Goal: Information Seeking & Learning: Learn about a topic

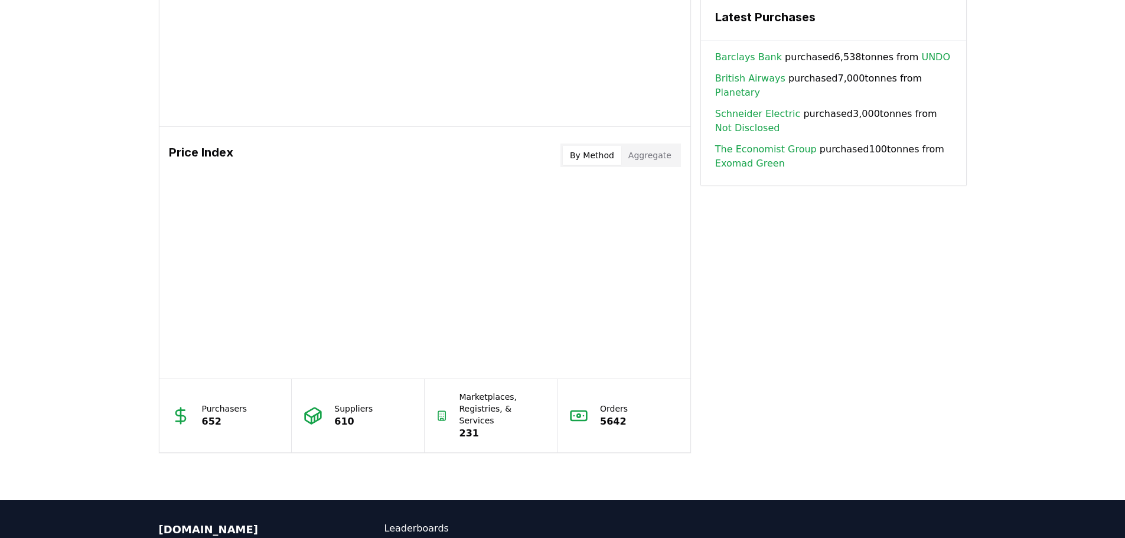
scroll to position [997, 0]
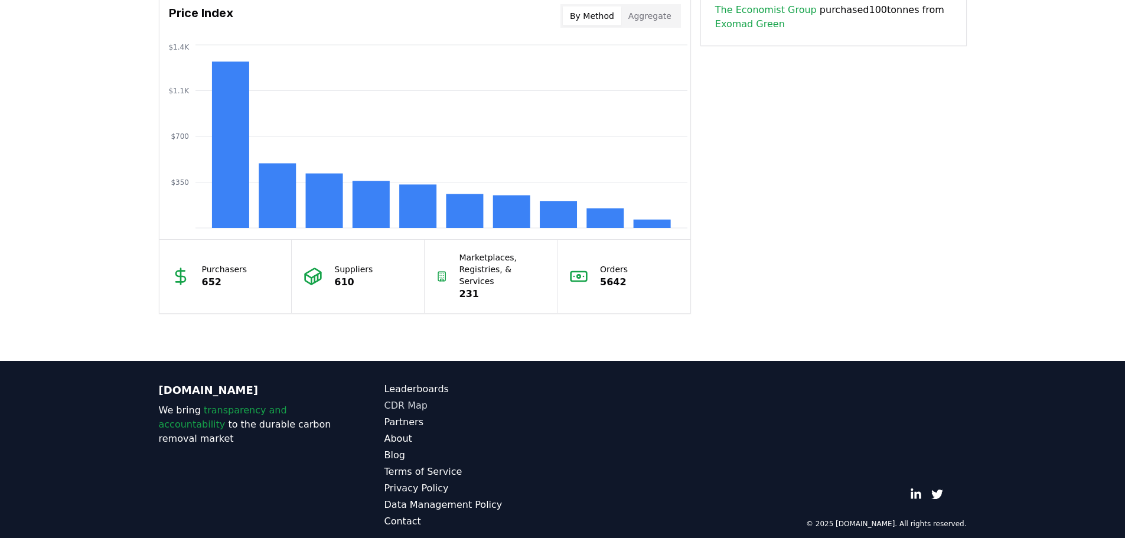
click at [398, 399] on link "CDR Map" at bounding box center [474, 406] width 178 height 14
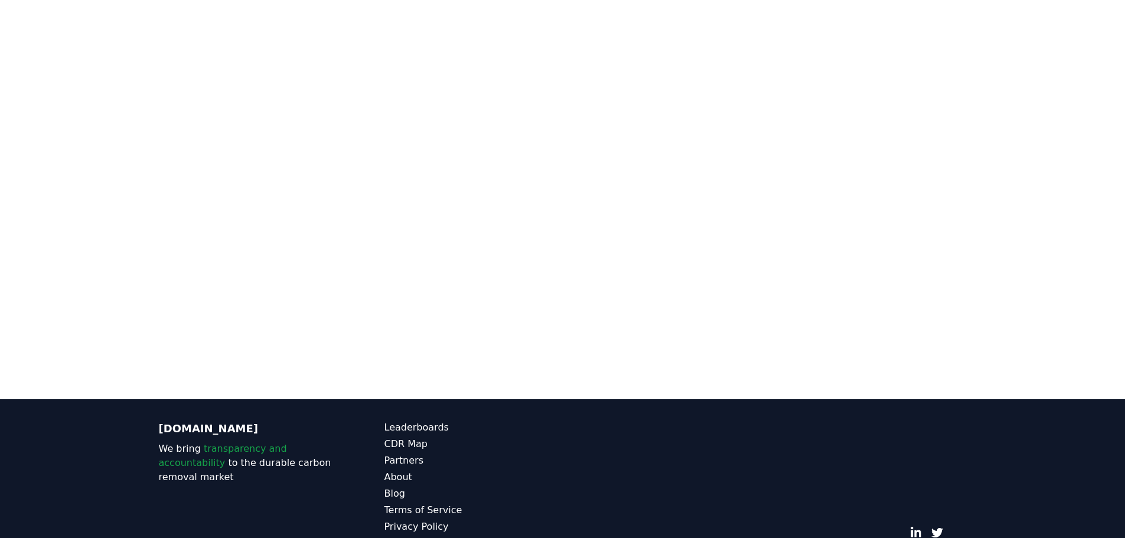
scroll to position [305, 0]
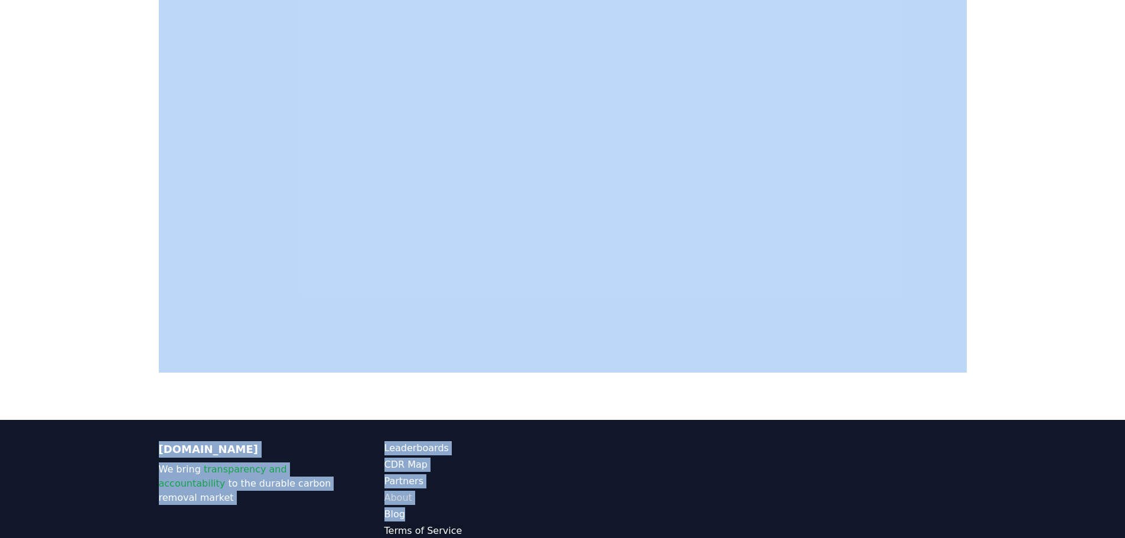
drag, startPoint x: 503, startPoint y: 388, endPoint x: 520, endPoint y: 482, distance: 96.2
click at [499, 501] on div "CDR . fyi Leaderboards CDR Map Pricing Survey Events Partners About Us Blog Con…" at bounding box center [562, 152] width 1125 height 914
copy div "CDR.fyi We bring transparency and accountability to the durable carbon removal …"
click at [1049, 123] on div at bounding box center [562, 151] width 1125 height 538
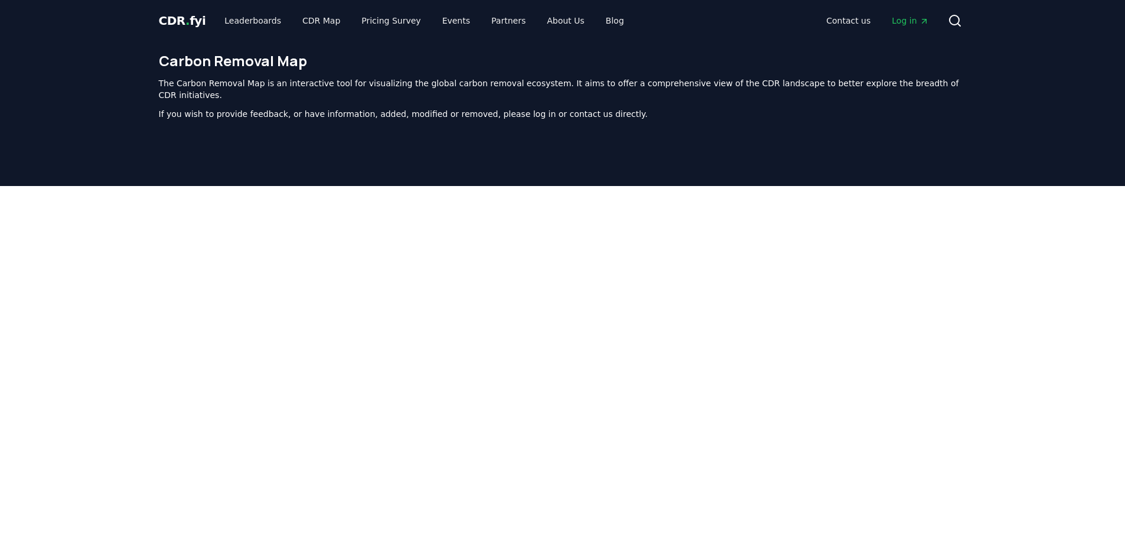
scroll to position [0, 0]
click at [904, 19] on span "Log in" at bounding box center [910, 21] width 37 height 12
click at [538, 19] on link "About Us" at bounding box center [566, 21] width 56 height 21
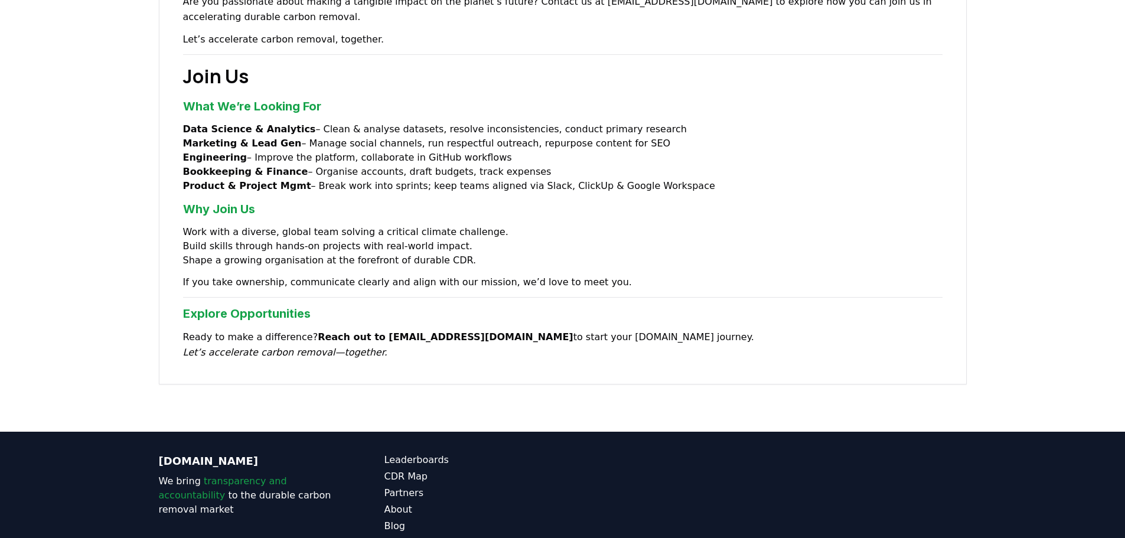
scroll to position [886, 0]
drag, startPoint x: 181, startPoint y: 285, endPoint x: 412, endPoint y: 288, distance: 230.4
drag, startPoint x: 368, startPoint y: 287, endPoint x: 428, endPoint y: 291, distance: 60.4
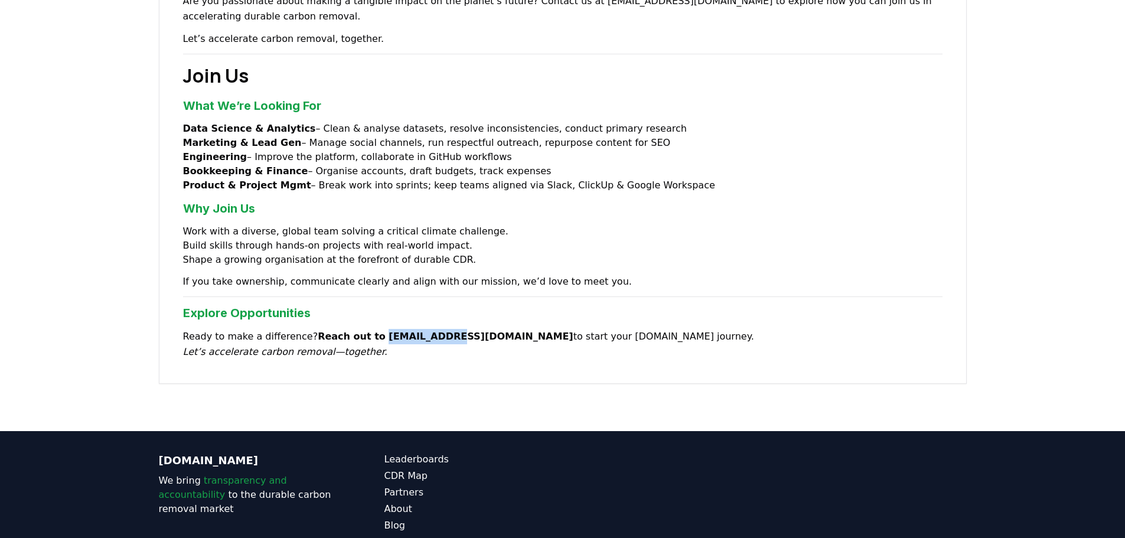
click at [428, 329] on p "Ready to make a difference? Reach out to team@cdr.fyi to start your CDR.fyi jou…" at bounding box center [563, 344] width 760 height 31
copy strong "team@cdr.fyi"
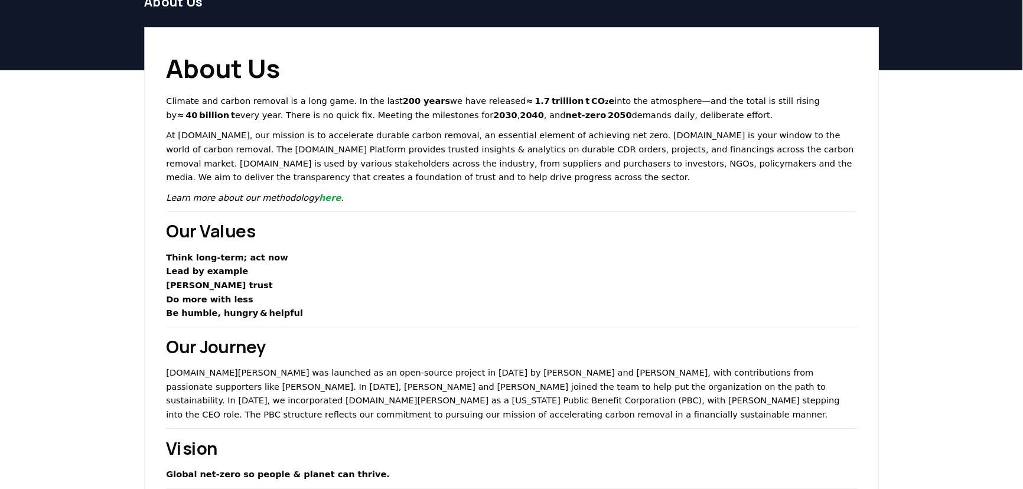
scroll to position [59, 0]
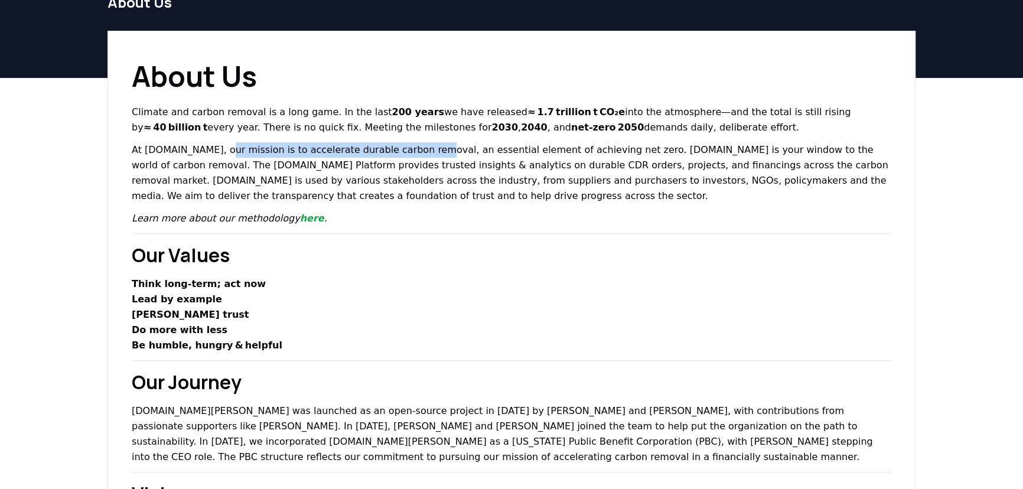
drag, startPoint x: 213, startPoint y: 150, endPoint x: 406, endPoint y: 157, distance: 193.3
click at [406, 157] on p "At CDR.fyi, our mission is to accelerate durable carbon removal, an essential e…" at bounding box center [512, 172] width 760 height 61
click at [300, 219] on link "here" at bounding box center [312, 218] width 24 height 11
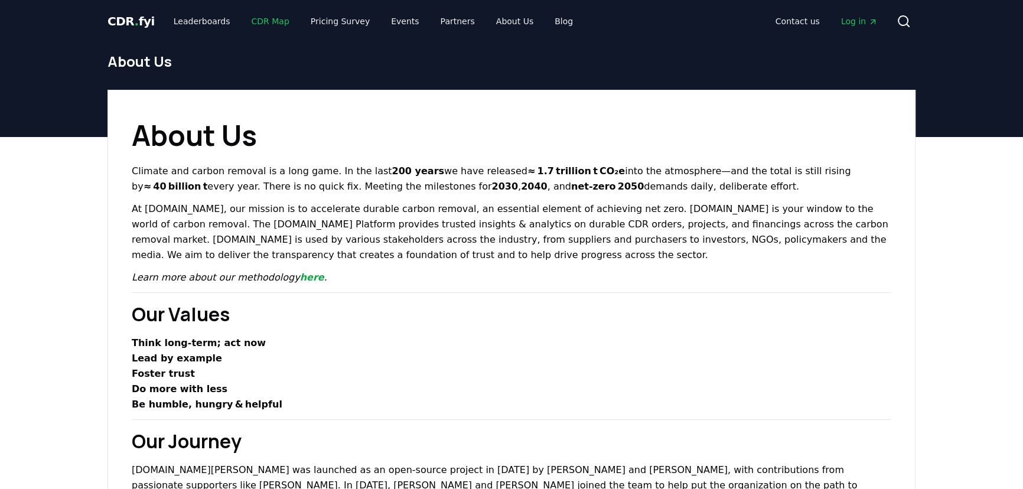
click at [247, 18] on link "CDR Map" at bounding box center [270, 21] width 57 height 21
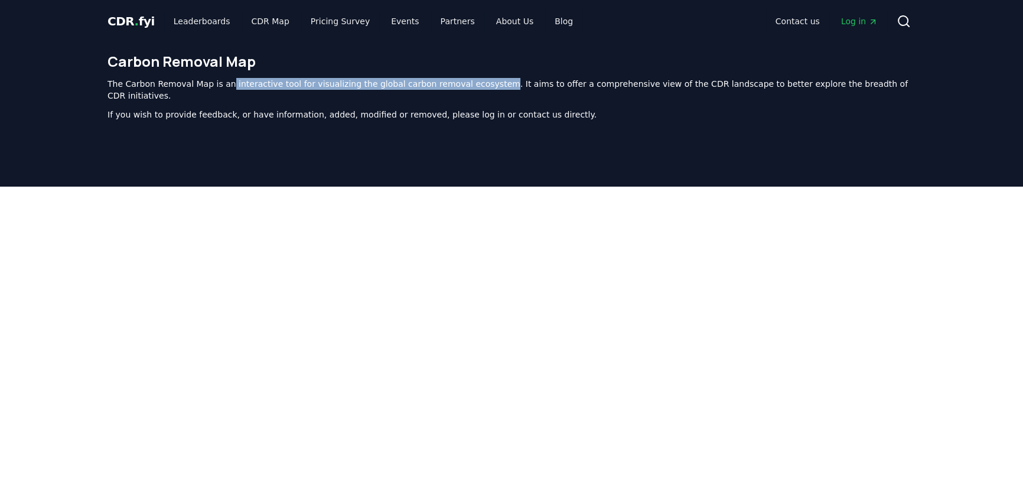
drag, startPoint x: 224, startPoint y: 81, endPoint x: 480, endPoint y: 87, distance: 255.9
click at [480, 87] on p "The Carbon Removal Map is an interactive tool for visualizing the global carbon…" at bounding box center [512, 90] width 808 height 24
click at [398, 109] on p "If you wish to provide feedback, or have information, added, modified or remove…" at bounding box center [512, 115] width 808 height 12
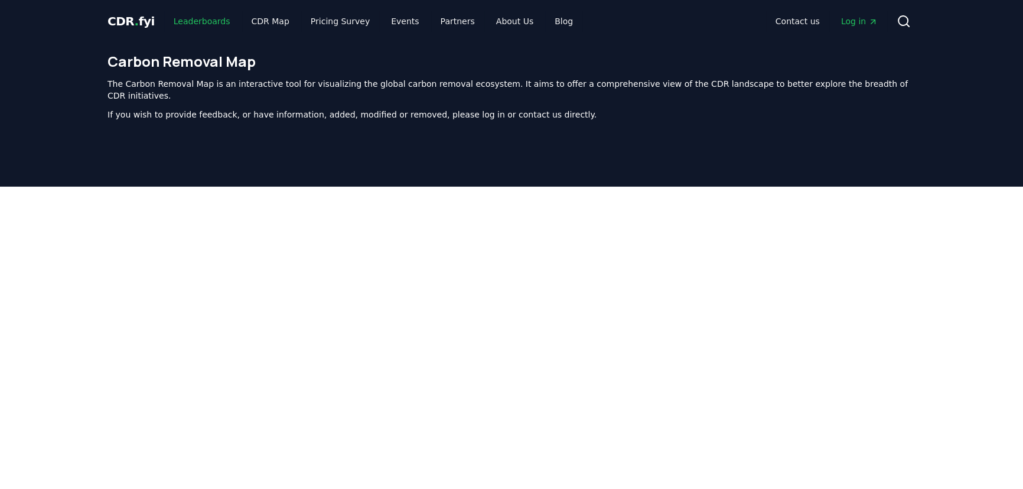
click at [176, 22] on link "Leaderboards" at bounding box center [202, 21] width 76 height 21
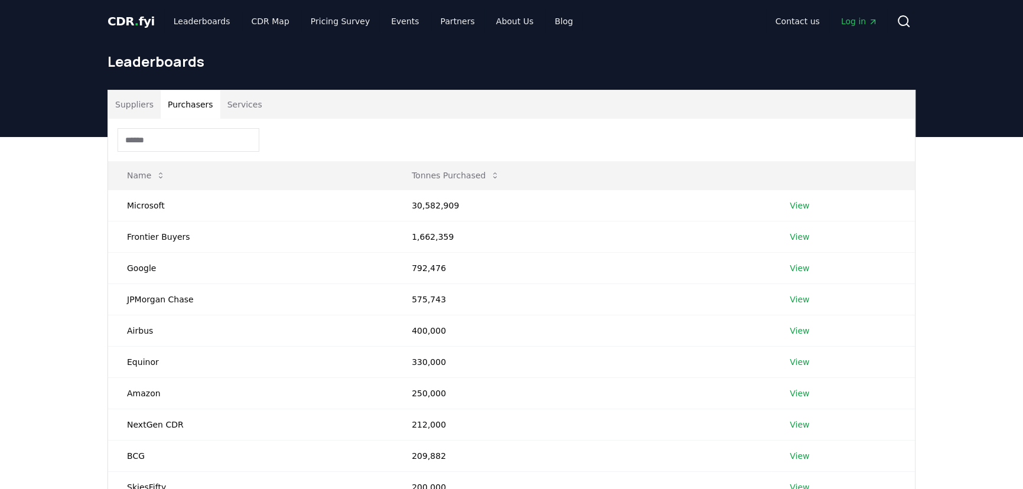
click at [193, 109] on button "Purchasers" at bounding box center [191, 104] width 60 height 28
drag, startPoint x: 426, startPoint y: 206, endPoint x: 467, endPoint y: 203, distance: 40.8
click at [467, 203] on td "30,582,909" at bounding box center [582, 205] width 378 height 31
copy td "82,909"
click at [432, 201] on td "30,582,909" at bounding box center [582, 205] width 378 height 31
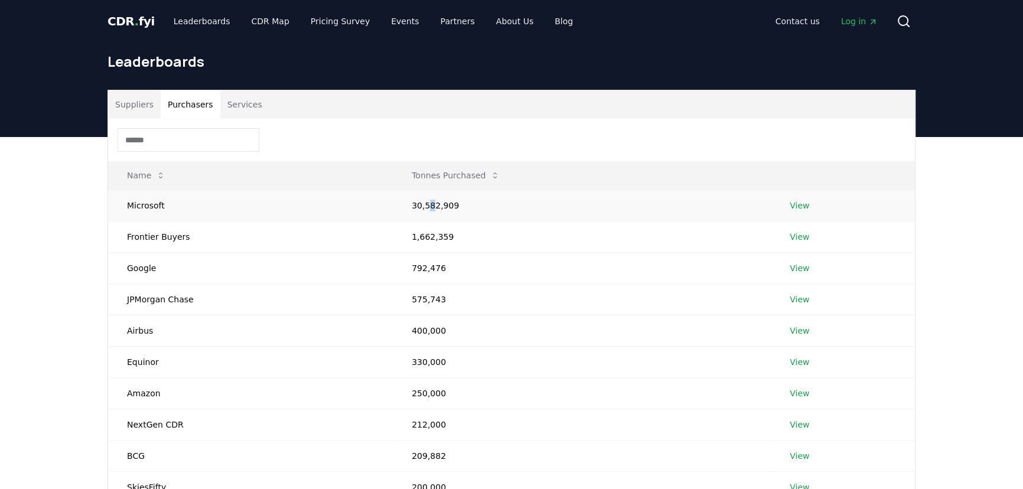
click at [430, 199] on td "30,582,909" at bounding box center [582, 205] width 378 height 31
click at [433, 203] on td "30,582,909" at bounding box center [582, 205] width 378 height 31
drag, startPoint x: 431, startPoint y: 201, endPoint x: 453, endPoint y: 204, distance: 22.1
click at [453, 204] on td "30,582,909" at bounding box center [582, 205] width 378 height 31
copy td "2,909"
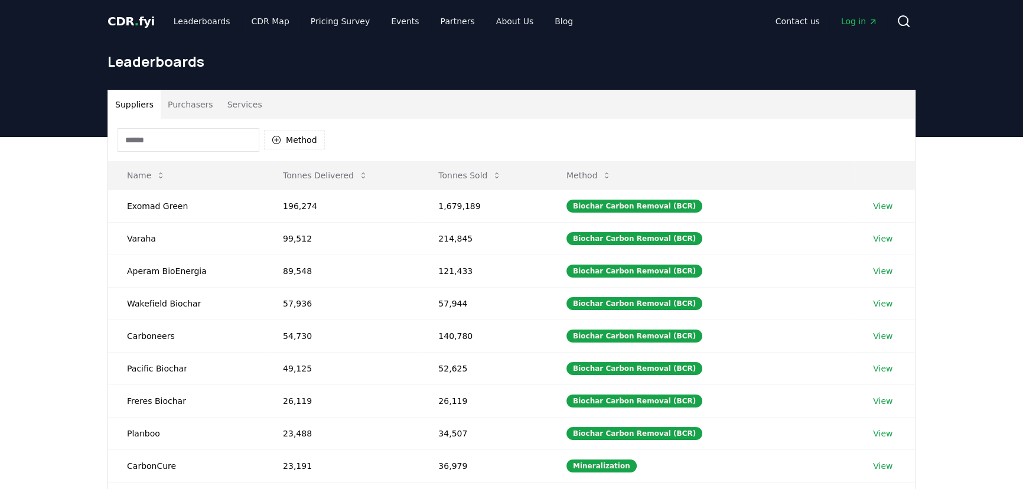
click at [131, 112] on button "Suppliers" at bounding box center [134, 104] width 53 height 28
click at [874, 206] on link "View" at bounding box center [882, 206] width 19 height 12
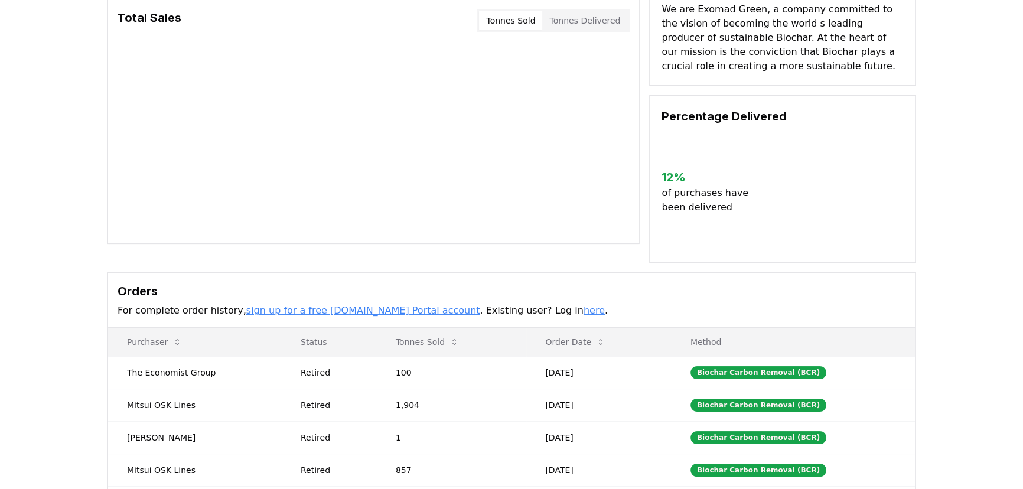
scroll to position [107, 0]
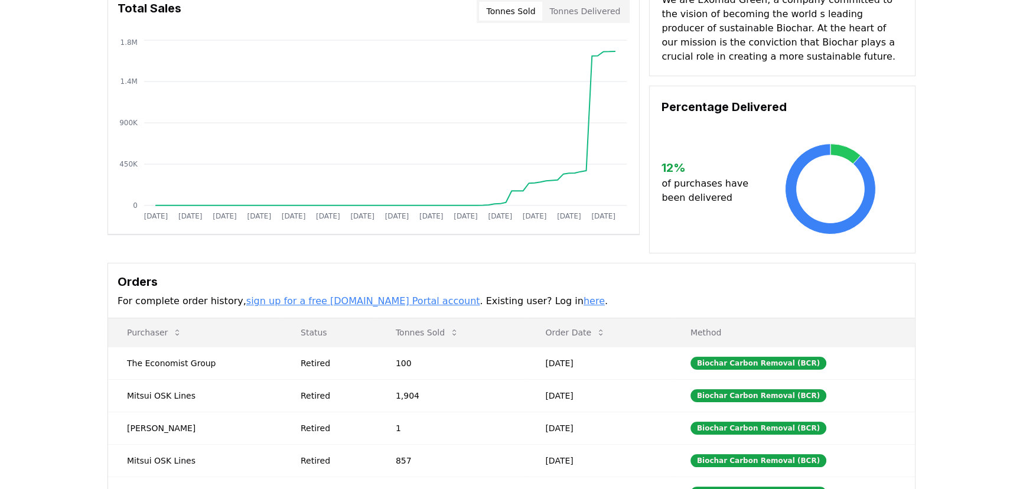
drag, startPoint x: 118, startPoint y: 297, endPoint x: 206, endPoint y: 298, distance: 88.0
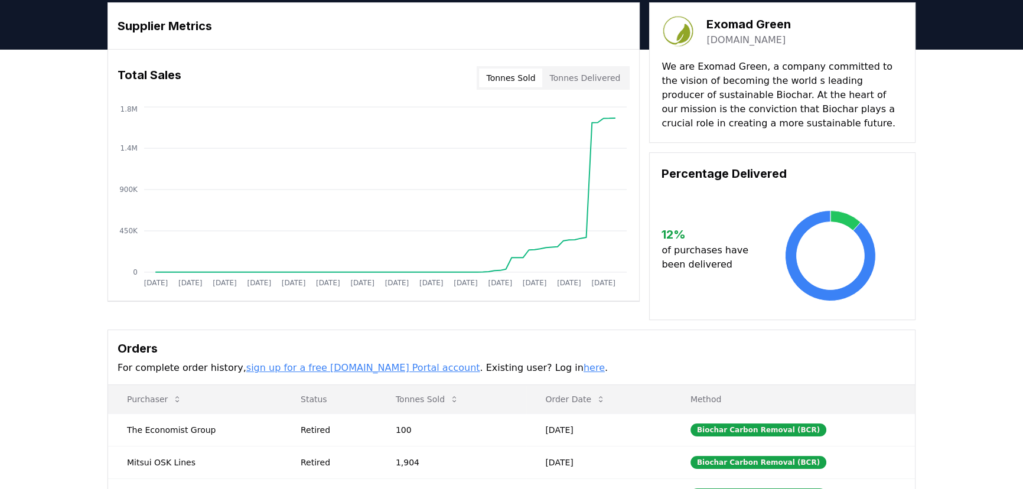
scroll to position [148, 0]
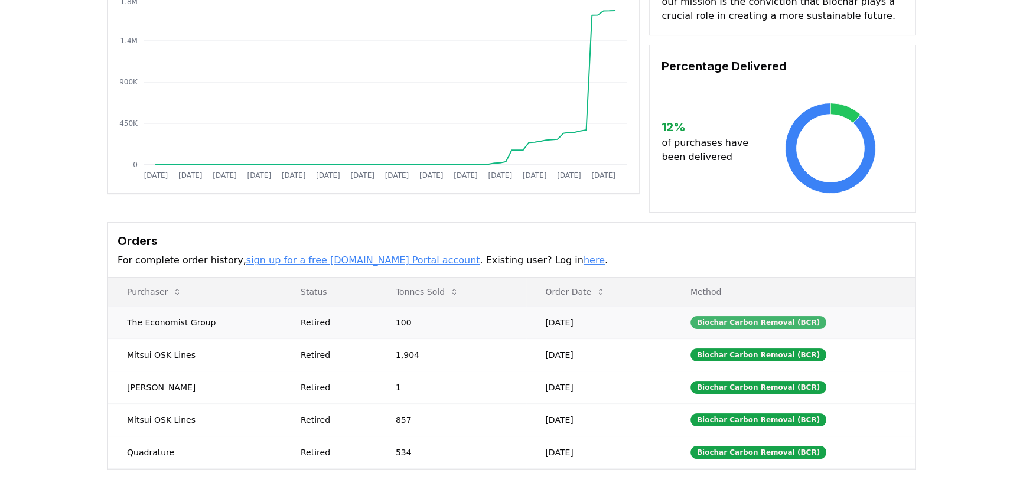
click at [741, 321] on div "Biochar Carbon Removal (BCR)" at bounding box center [759, 322] width 136 height 13
click at [795, 323] on div "Biochar Carbon Removal (BCR)" at bounding box center [759, 322] width 136 height 13
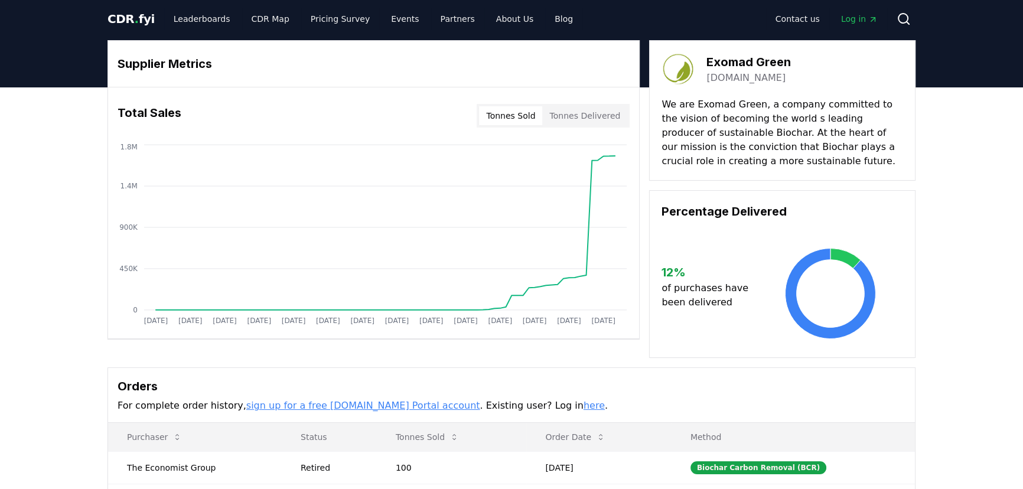
scroll to position [0, 0]
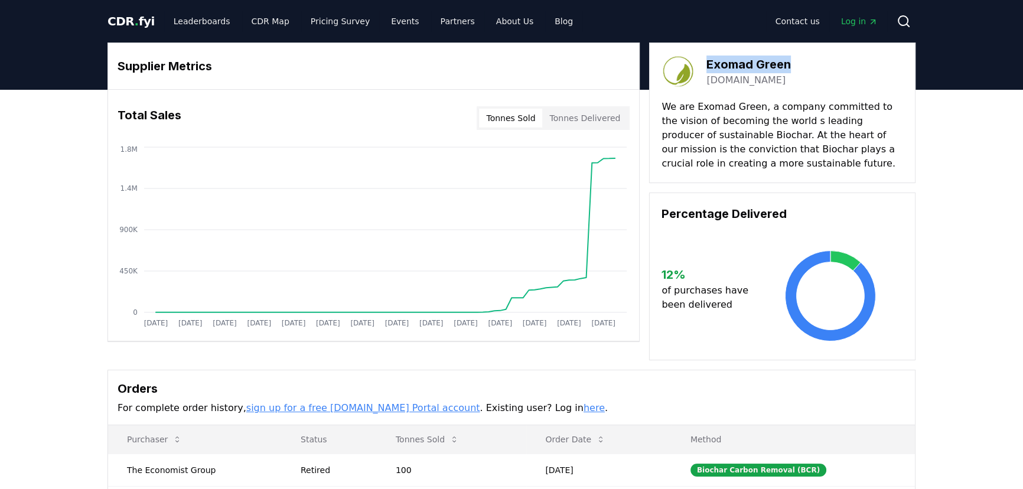
drag, startPoint x: 707, startPoint y: 60, endPoint x: 788, endPoint y: 64, distance: 81.6
click at [788, 64] on h3 "Exomad Green" at bounding box center [749, 65] width 84 height 18
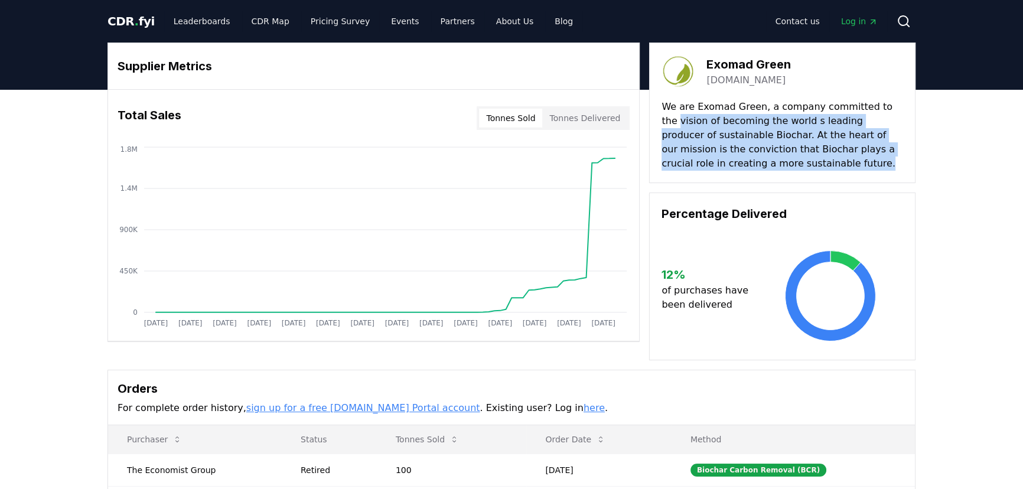
drag, startPoint x: 662, startPoint y: 118, endPoint x: 768, endPoint y: 158, distance: 112.9
click at [768, 158] on p "We are Exomad Green, a company committed to the vision of becoming the world s …" at bounding box center [783, 135] width 242 height 71
click at [690, 141] on p "We are Exomad Green, a company committed to the vision of becoming the world s …" at bounding box center [783, 135] width 242 height 71
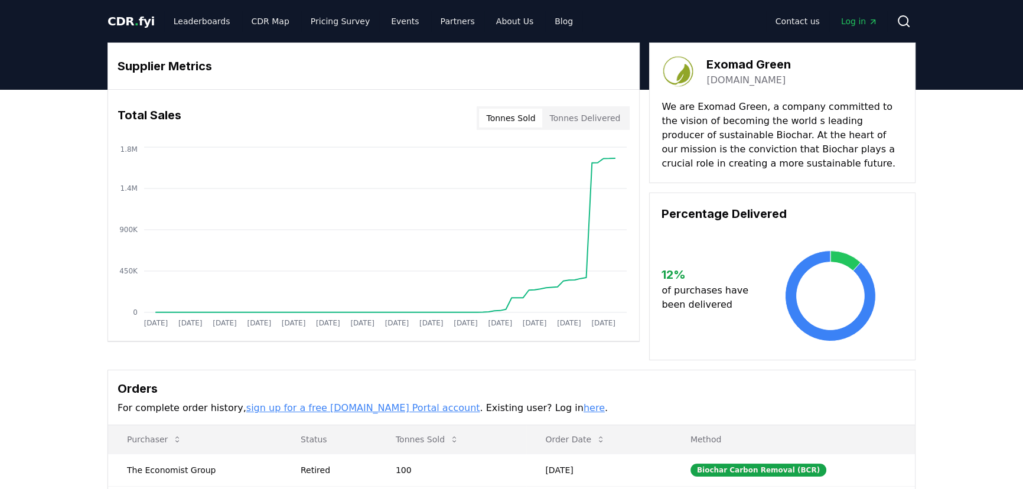
click at [571, 121] on button "Tonnes Delivered" at bounding box center [584, 118] width 85 height 19
click at [529, 121] on button "Tonnes Sold" at bounding box center [510, 118] width 63 height 19
click at [384, 23] on link "Events" at bounding box center [405, 21] width 47 height 21
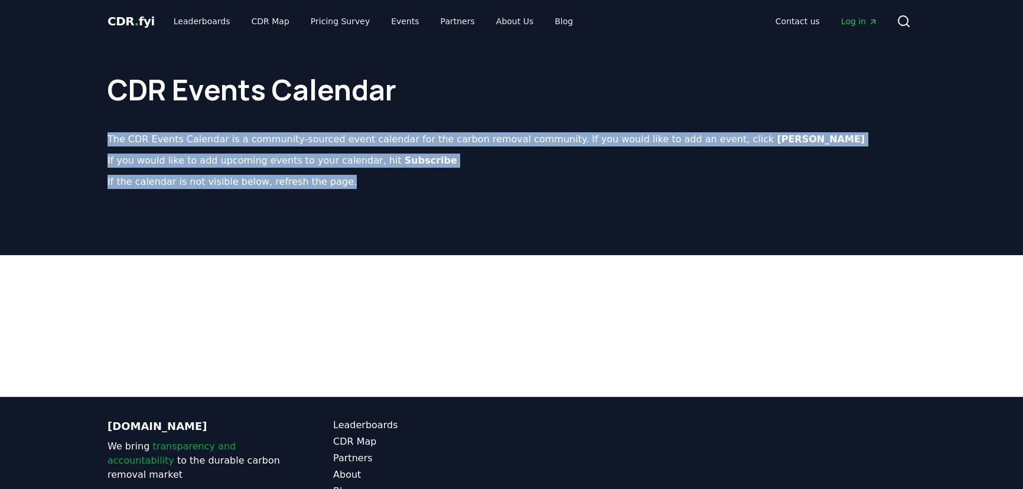
drag, startPoint x: 105, startPoint y: 137, endPoint x: 343, endPoint y: 184, distance: 242.0
click at [343, 184] on div "CDR Events Calendar The CDR Events Calendar is a community-sourced event calend…" at bounding box center [511, 125] width 827 height 165
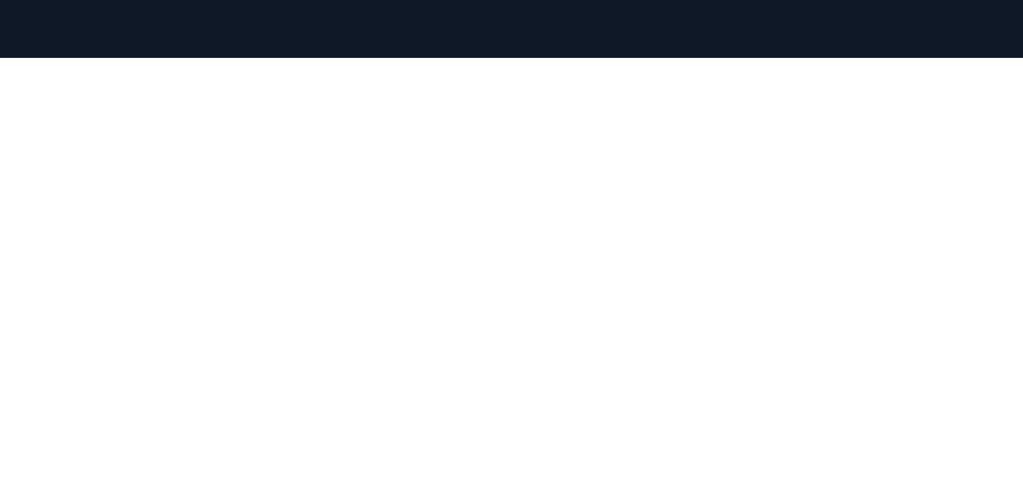
scroll to position [53, 0]
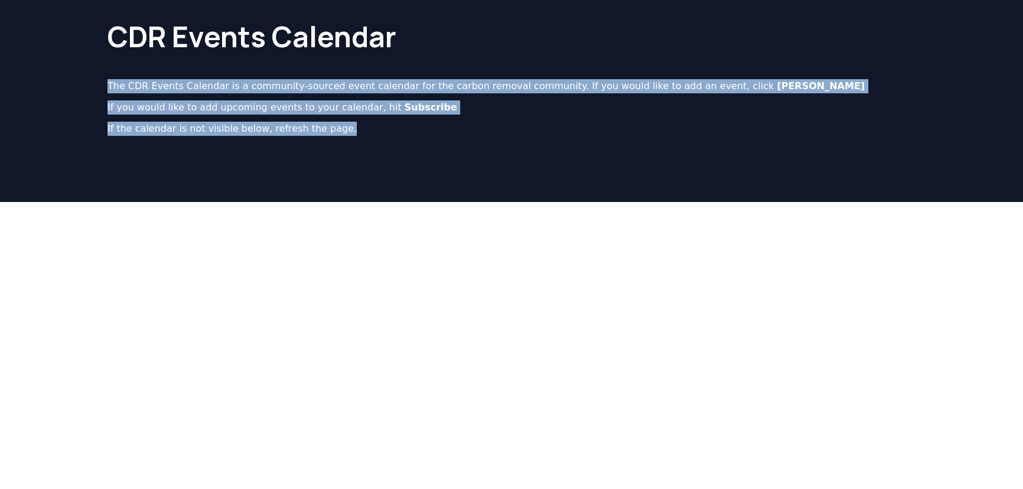
click at [362, 187] on header "CDR Events Calendar The CDR Events Calendar is a community-sourced event calend…" at bounding box center [511, 95] width 1023 height 213
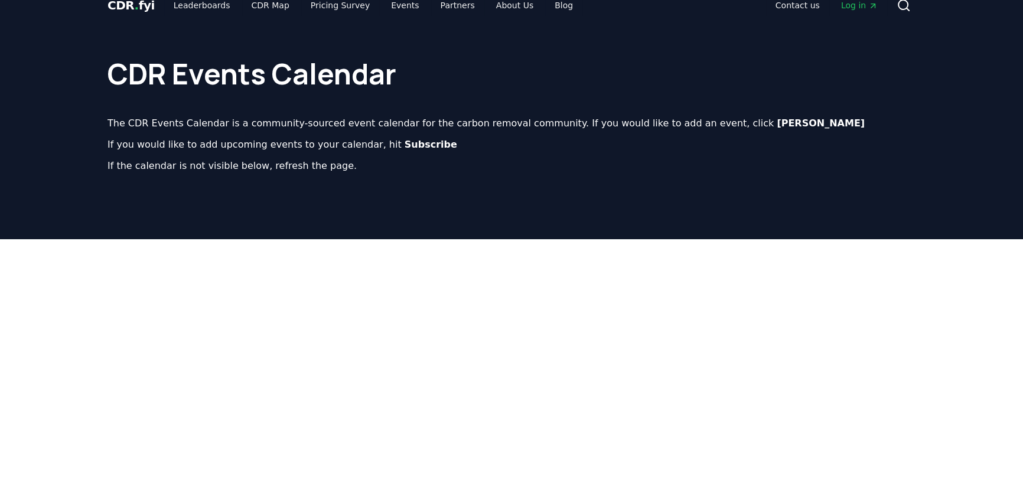
scroll to position [0, 0]
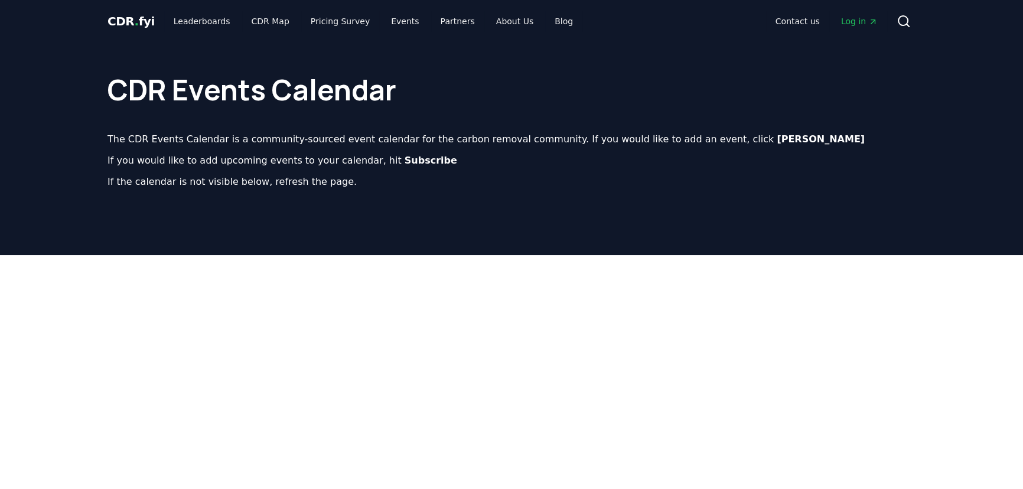
click at [389, 230] on header "CDR Events Calendar The CDR Events Calendar is a community-sourced event calend…" at bounding box center [511, 149] width 1023 height 213
click at [322, 23] on link "Pricing Survey" at bounding box center [340, 21] width 78 height 21
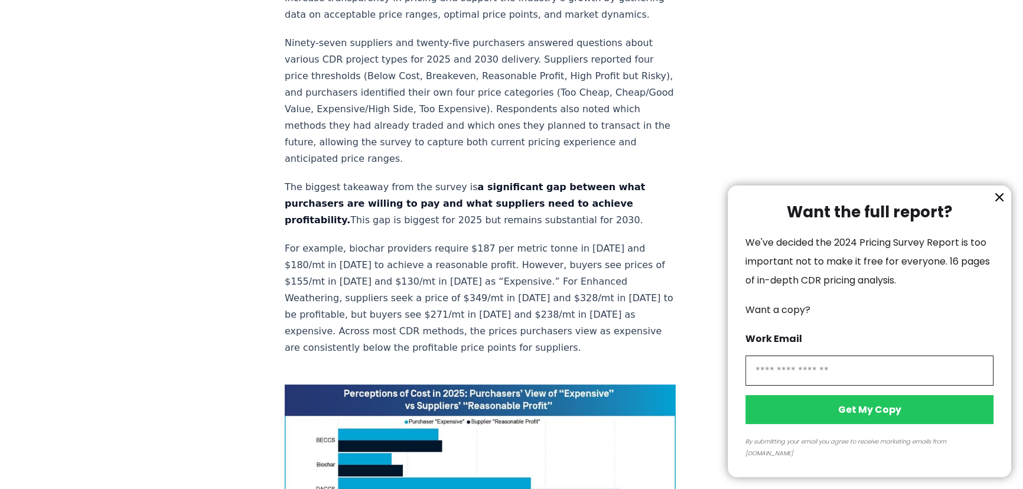
scroll to position [698, 0]
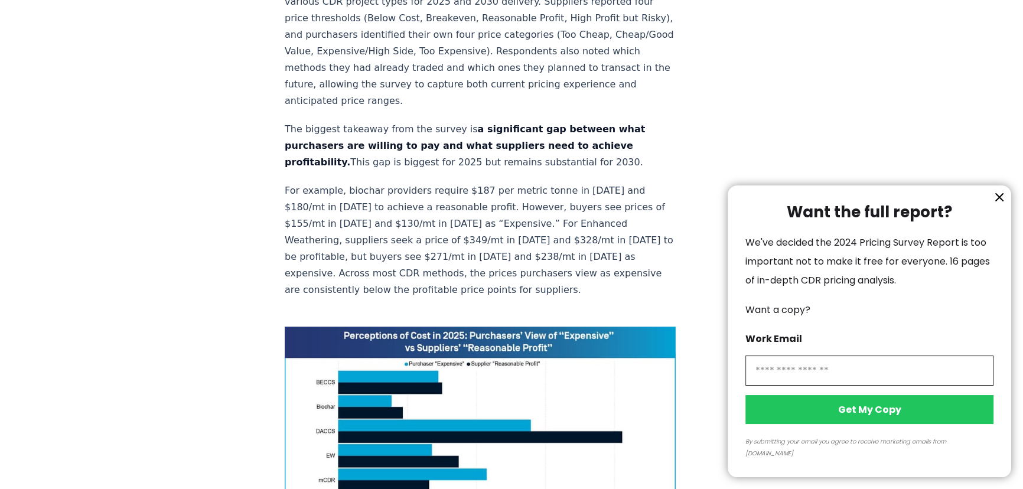
click at [996, 201] on icon "information" at bounding box center [999, 197] width 7 height 7
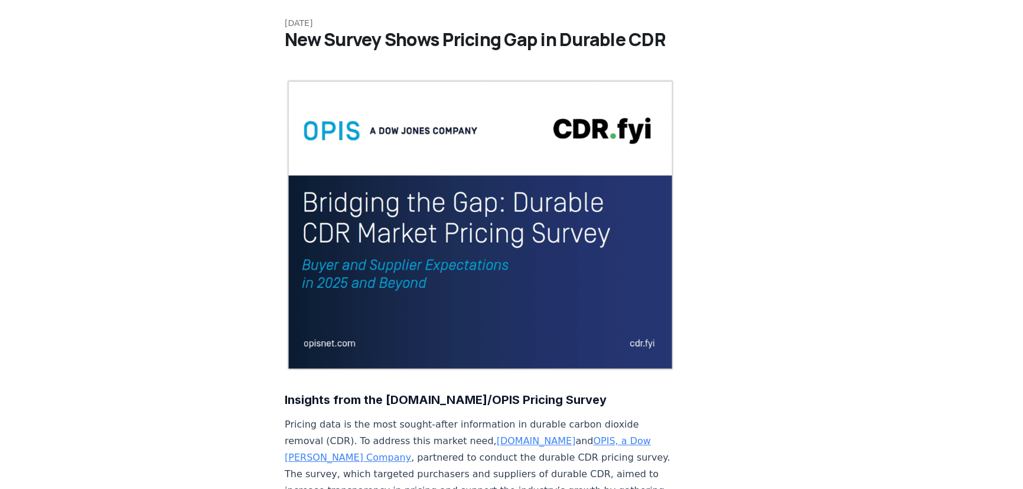
scroll to position [0, 0]
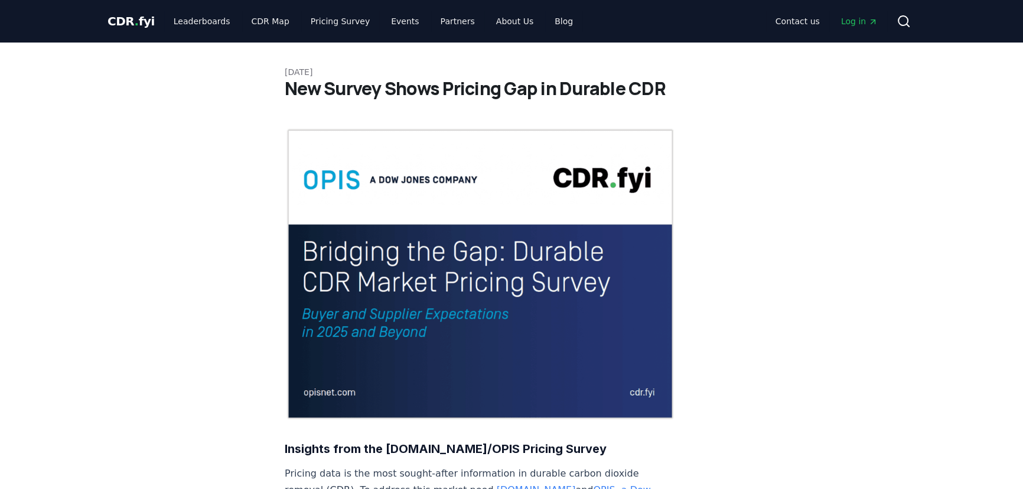
click at [858, 19] on span "Log in" at bounding box center [859, 21] width 37 height 12
click at [796, 14] on link "Contact us" at bounding box center [797, 21] width 63 height 21
click at [802, 27] on link "Contact us" at bounding box center [797, 21] width 63 height 21
click at [803, 18] on link "Contact us" at bounding box center [797, 21] width 63 height 21
click at [785, 23] on link "Contact us" at bounding box center [797, 21] width 63 height 21
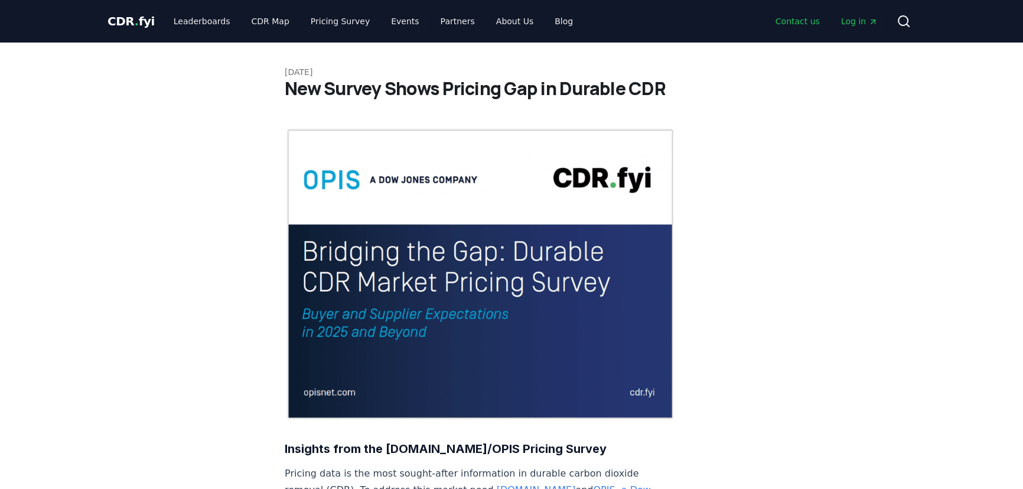
click at [806, 22] on link "Contact us" at bounding box center [797, 21] width 63 height 21
click at [787, 19] on link "Contact us" at bounding box center [797, 21] width 63 height 21
click at [804, 18] on link "Contact us" at bounding box center [797, 21] width 63 height 21
click at [812, 20] on link "Contact us" at bounding box center [797, 21] width 63 height 21
click at [809, 20] on link "Contact us" at bounding box center [797, 21] width 63 height 21
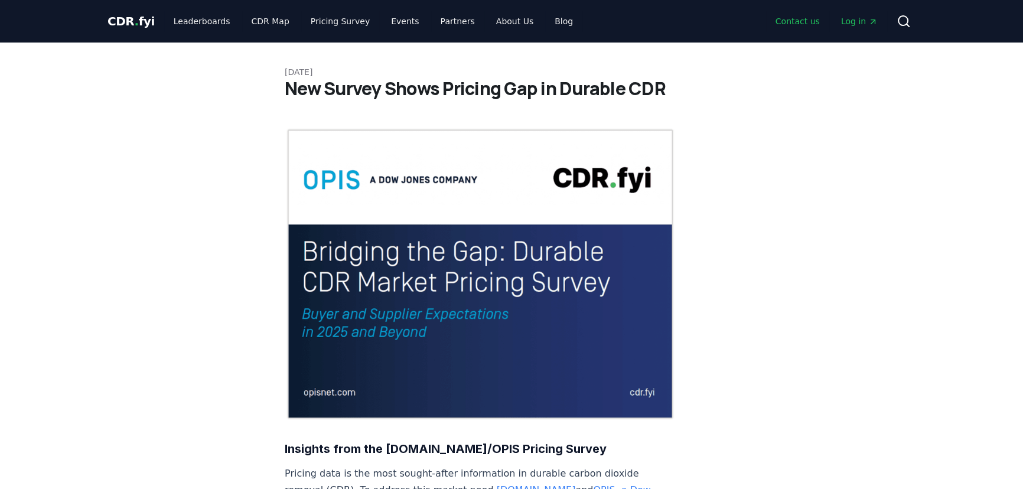
click at [808, 22] on link "Contact us" at bounding box center [797, 21] width 63 height 21
click at [545, 17] on link "Blog" at bounding box center [563, 21] width 37 height 21
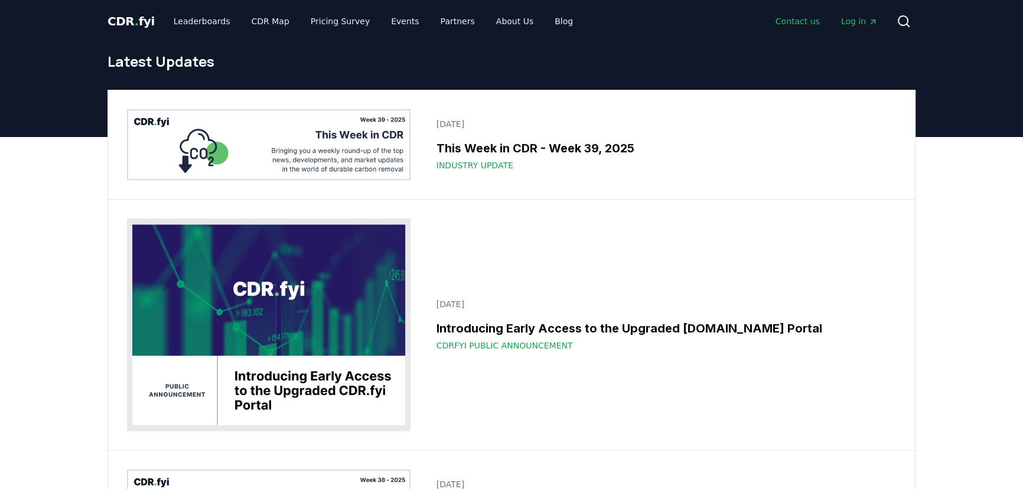
click at [792, 19] on link "Contact us" at bounding box center [797, 21] width 63 height 21
